Goal: Task Accomplishment & Management: Manage account settings

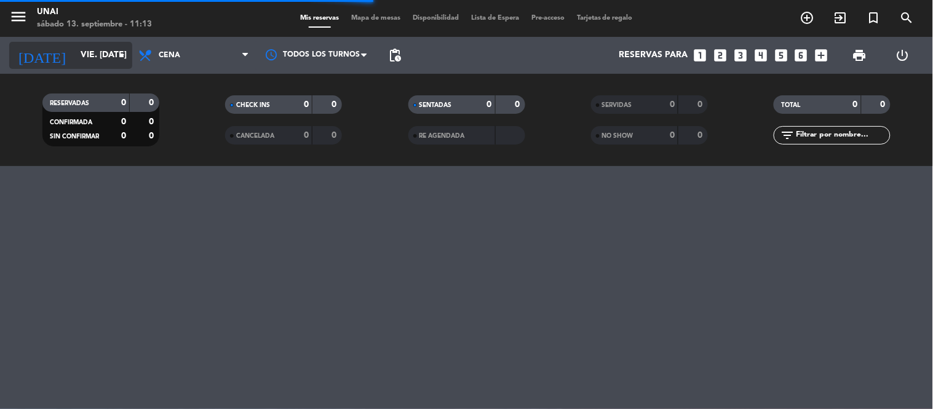
click at [116, 60] on icon "arrow_drop_down" at bounding box center [121, 55] width 15 height 15
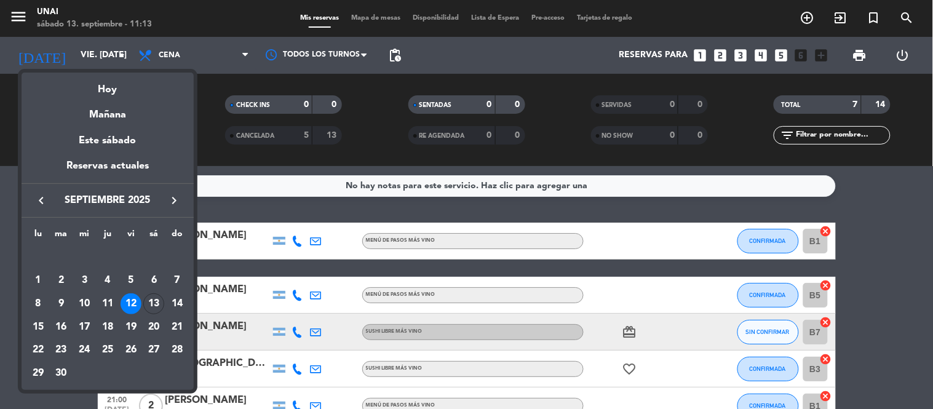
click at [105, 90] on div "Hoy" at bounding box center [108, 85] width 172 height 25
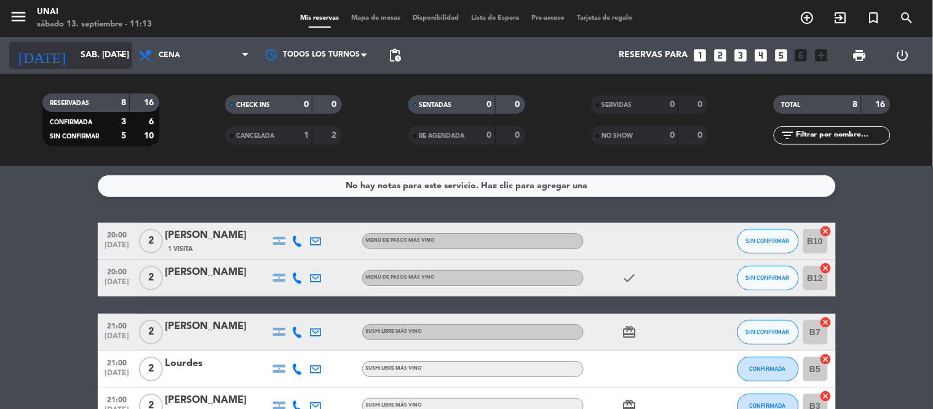
click at [105, 50] on input "sáb. [DATE]" at bounding box center [132, 55] width 117 height 22
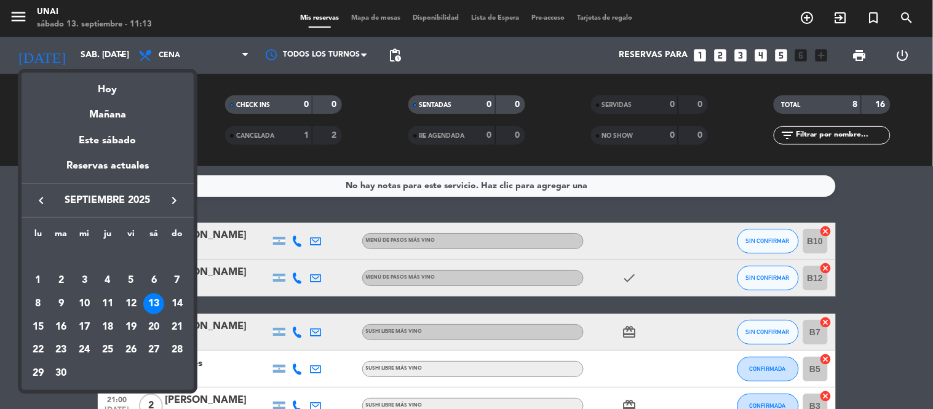
click at [114, 109] on div "Mañana" at bounding box center [108, 110] width 172 height 25
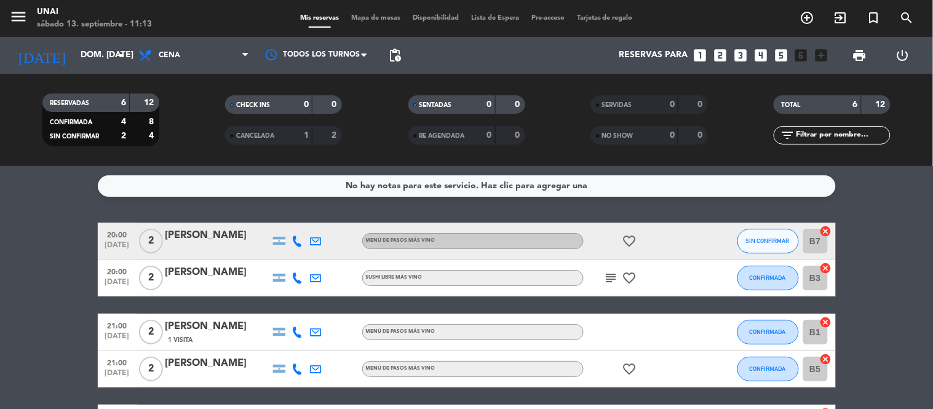
click at [611, 277] on icon "subject" at bounding box center [611, 278] width 15 height 15
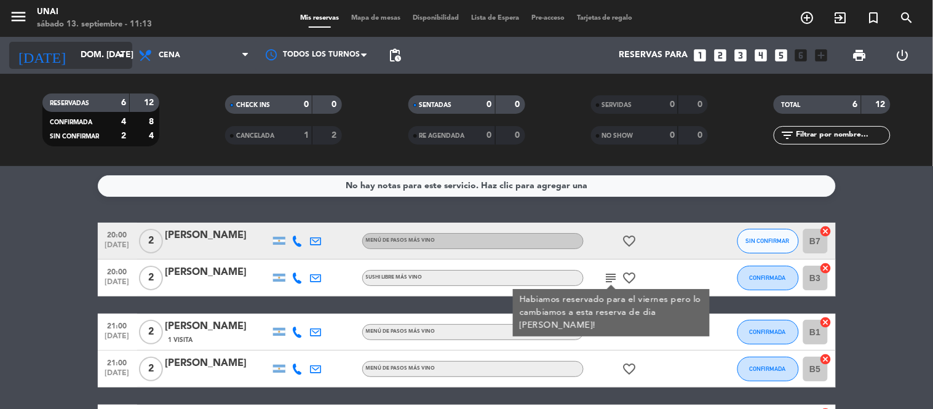
click at [121, 57] on icon "arrow_drop_down" at bounding box center [121, 55] width 15 height 15
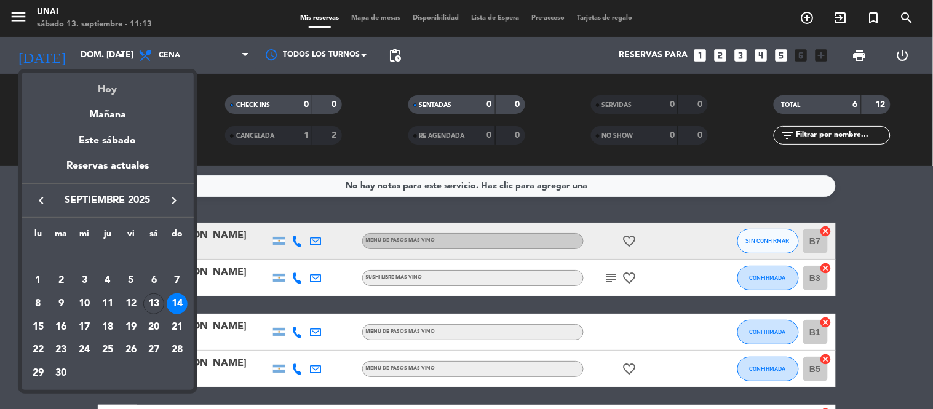
click at [117, 93] on div "Hoy" at bounding box center [108, 85] width 172 height 25
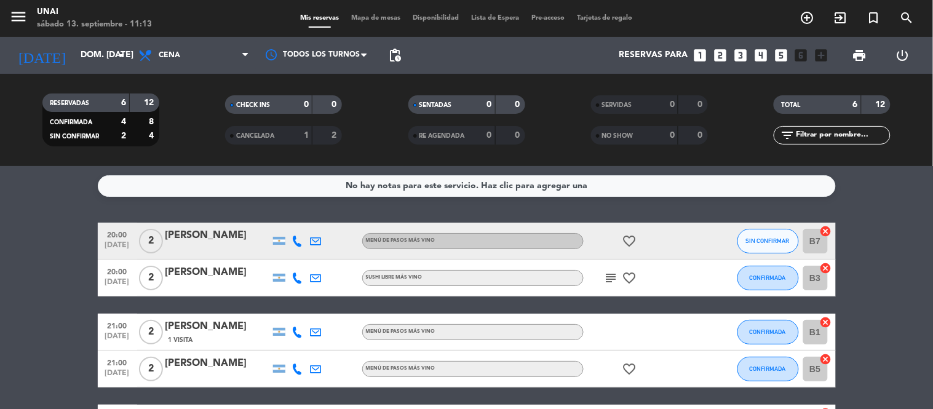
type input "sáb. [DATE]"
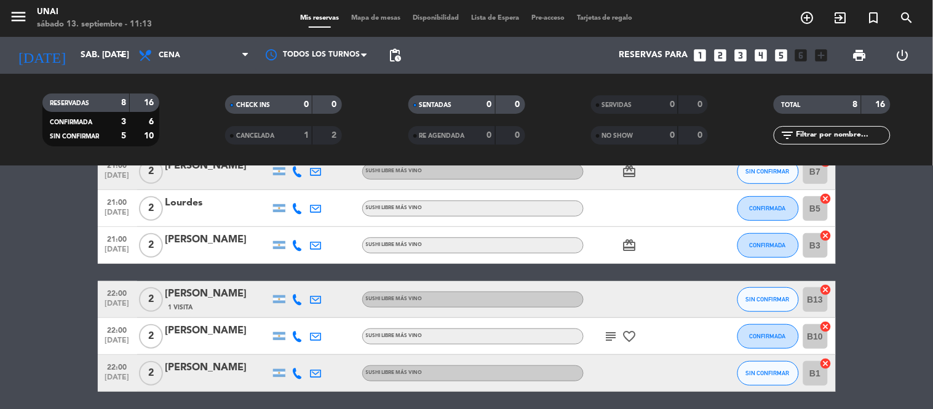
scroll to position [136, 0]
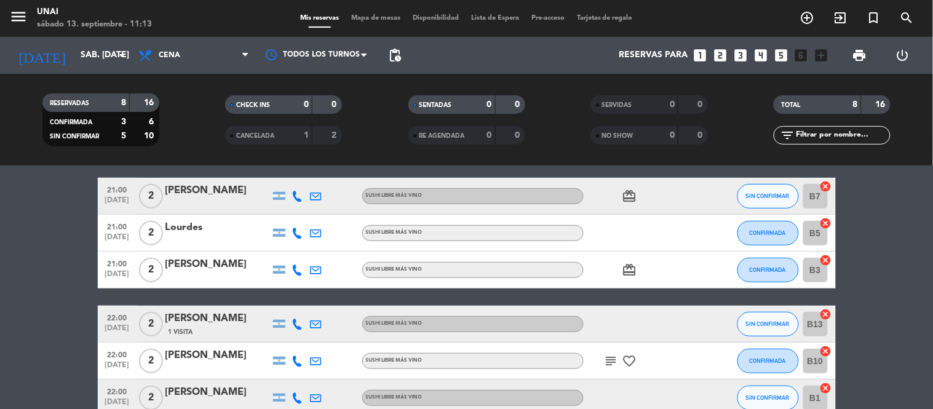
click at [609, 358] on icon "subject" at bounding box center [611, 361] width 15 height 15
click at [609, 359] on icon "subject" at bounding box center [611, 361] width 15 height 15
